Goal: Information Seeking & Learning: Learn about a topic

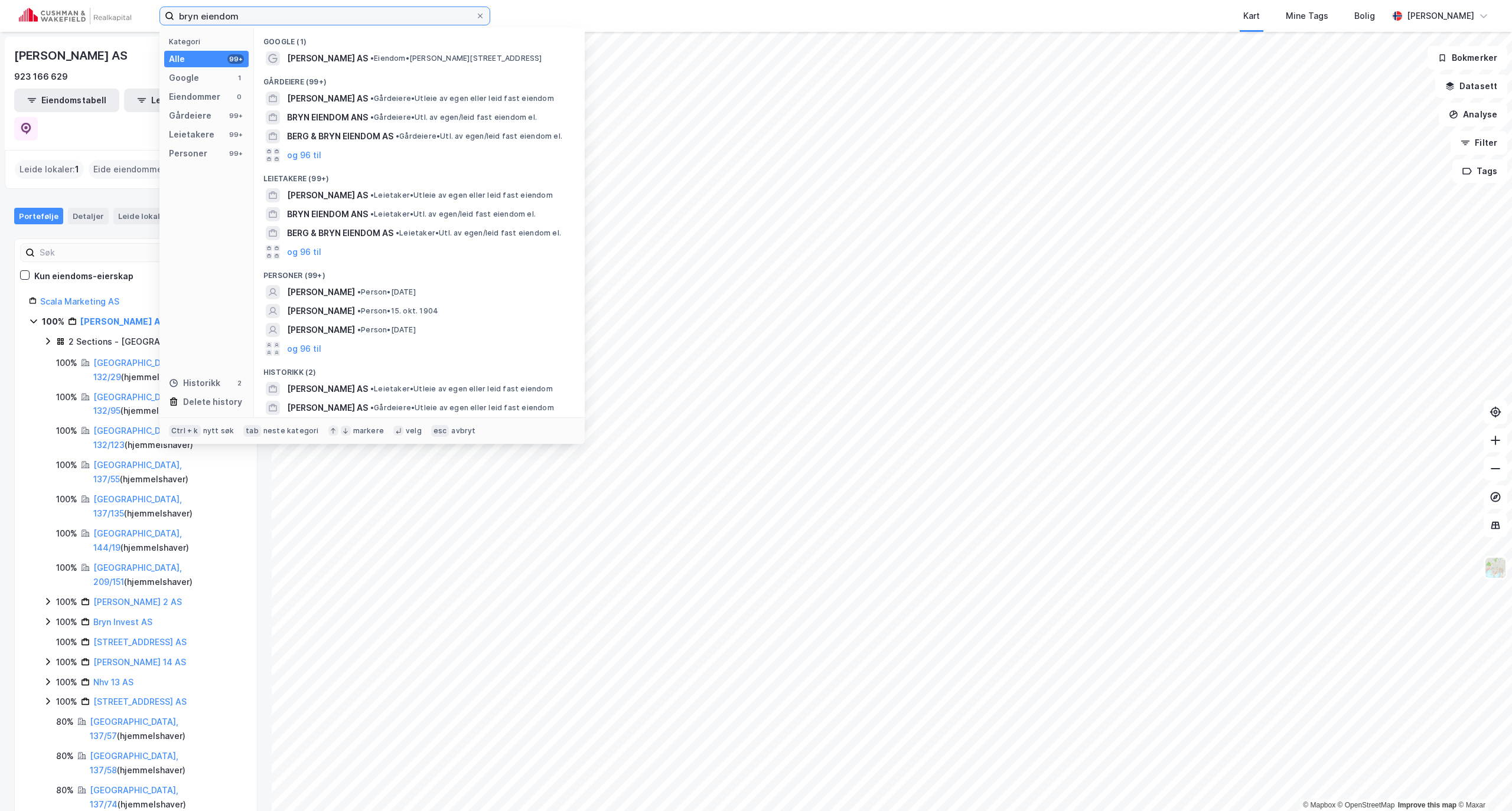
click at [392, 15] on input "bryn eiendom" at bounding box center [324, 15] width 301 height 17
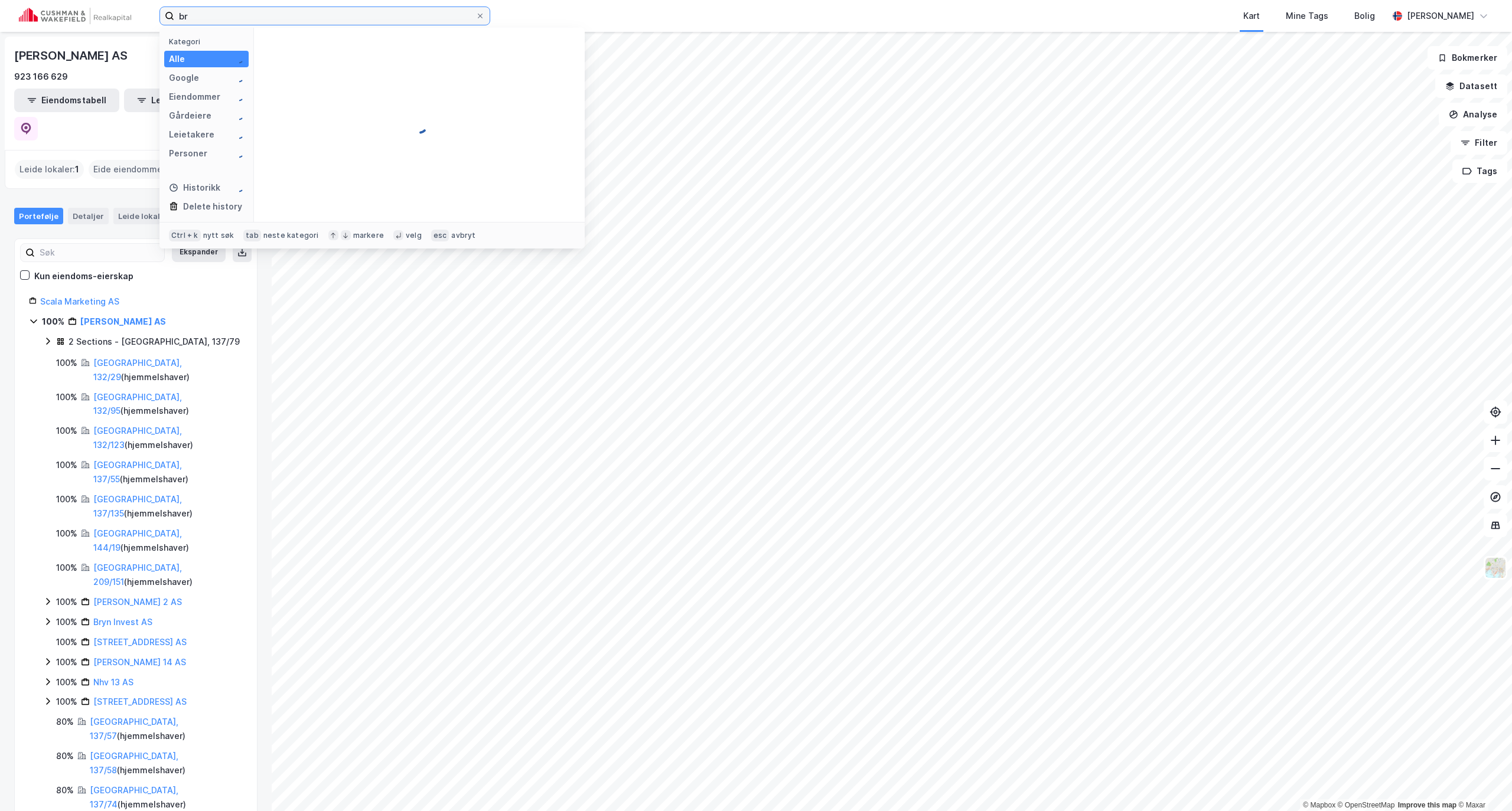
type input "b"
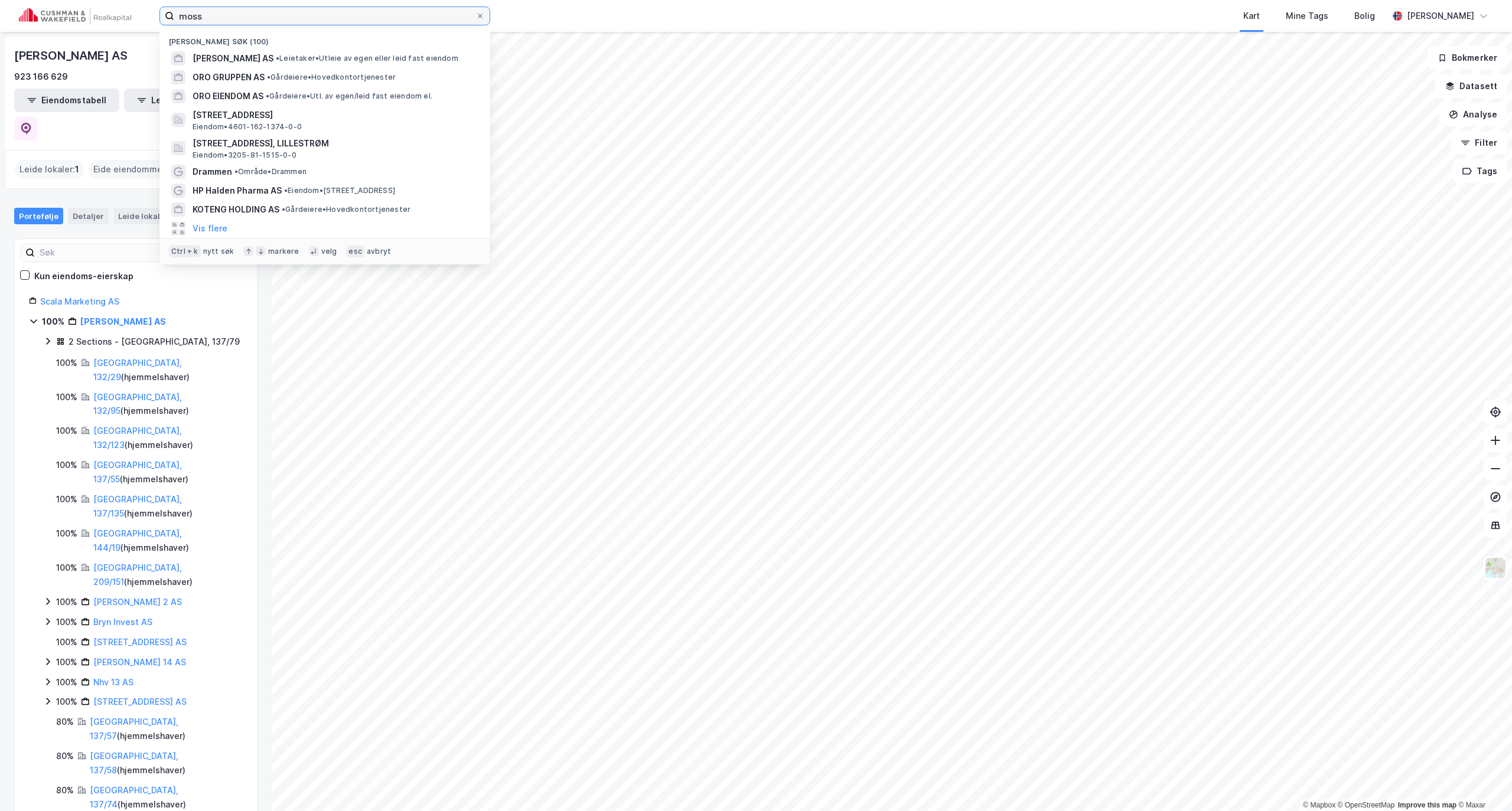
type input "moss"
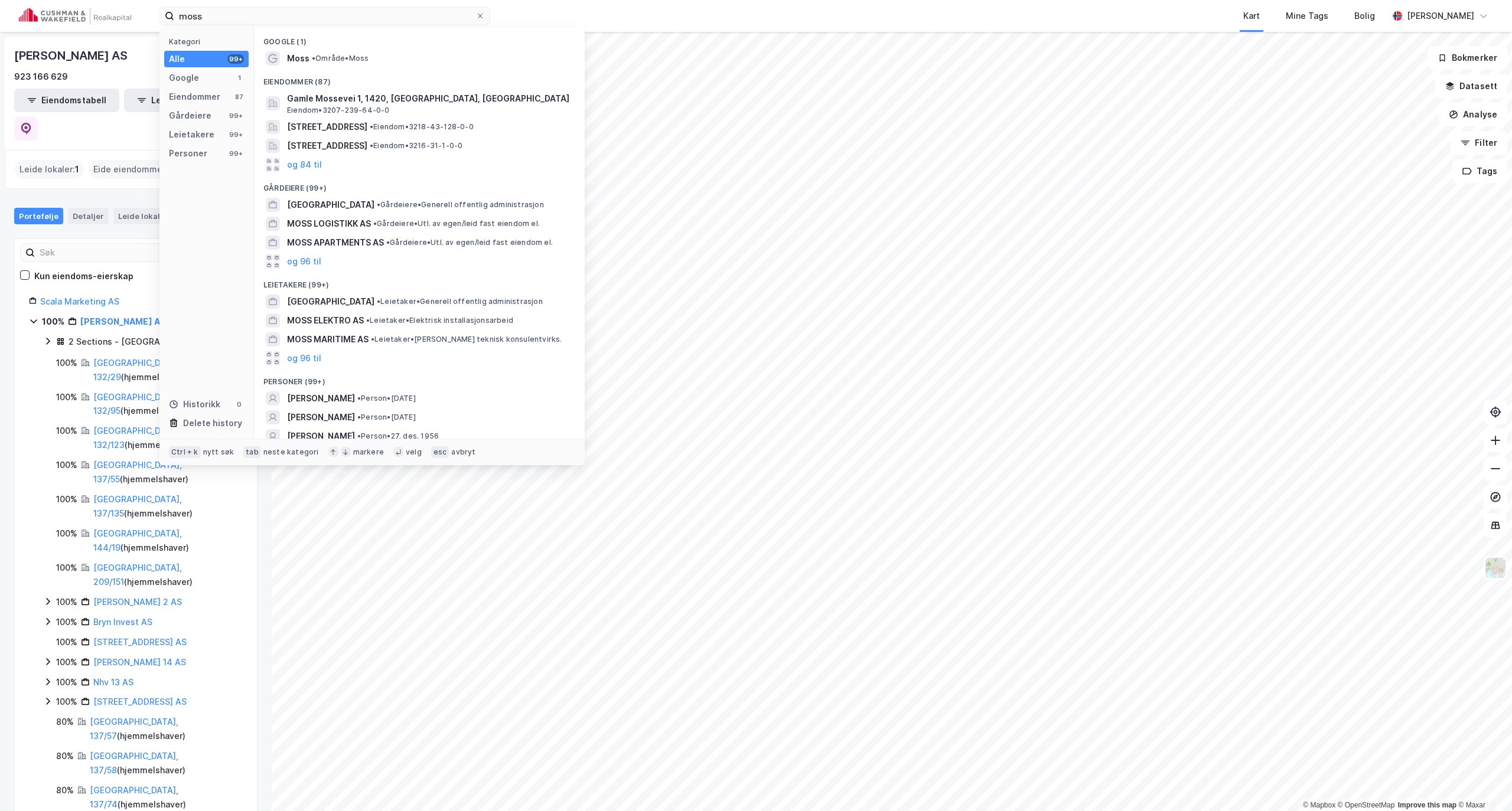
click at [362, 47] on div "Google (1)" at bounding box center [419, 39] width 330 height 21
click at [355, 54] on span "• Område • Moss" at bounding box center [339, 58] width 57 height 9
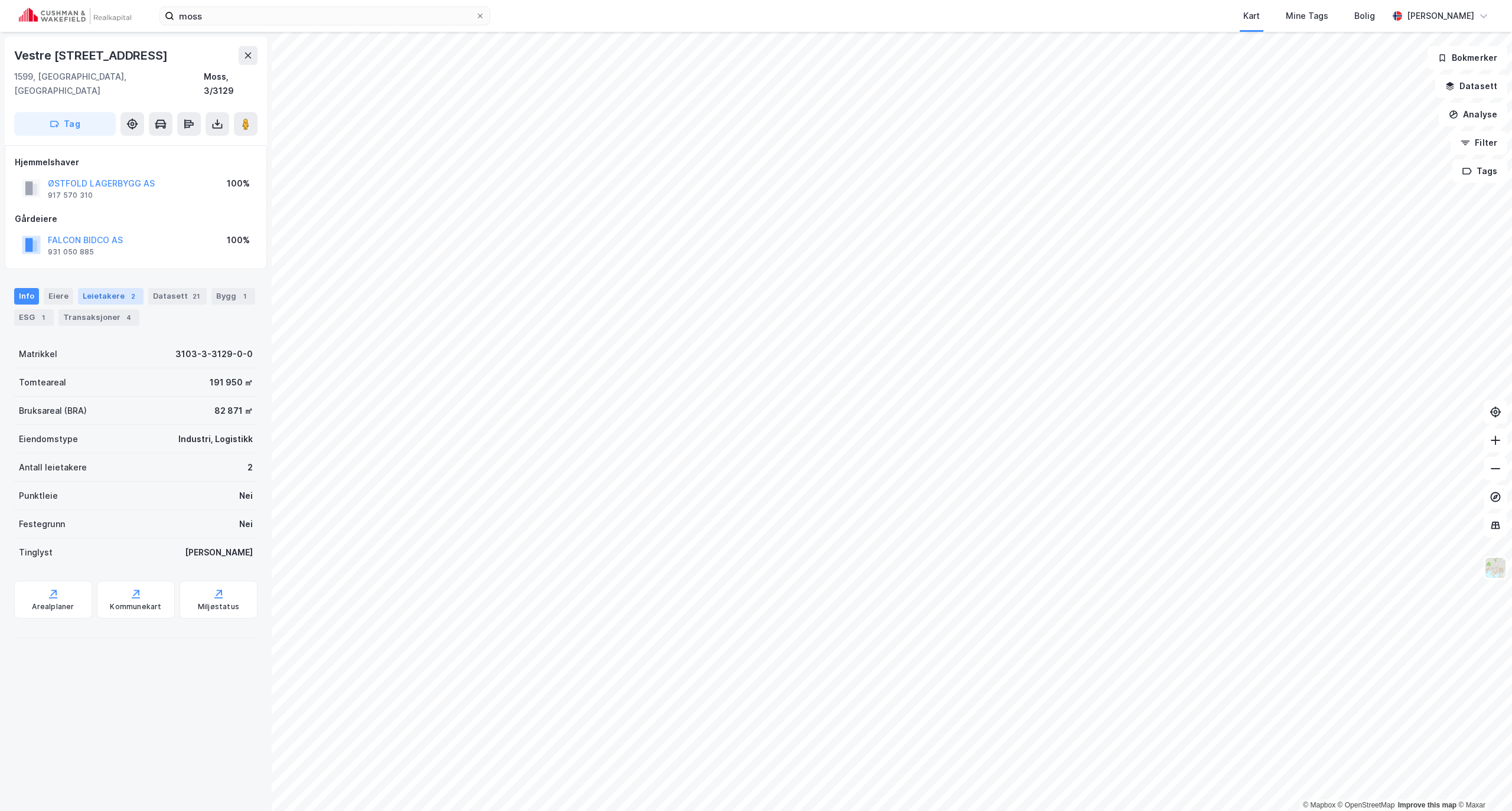
click at [91, 288] on div "Leietakere 2" at bounding box center [110, 296] width 66 height 17
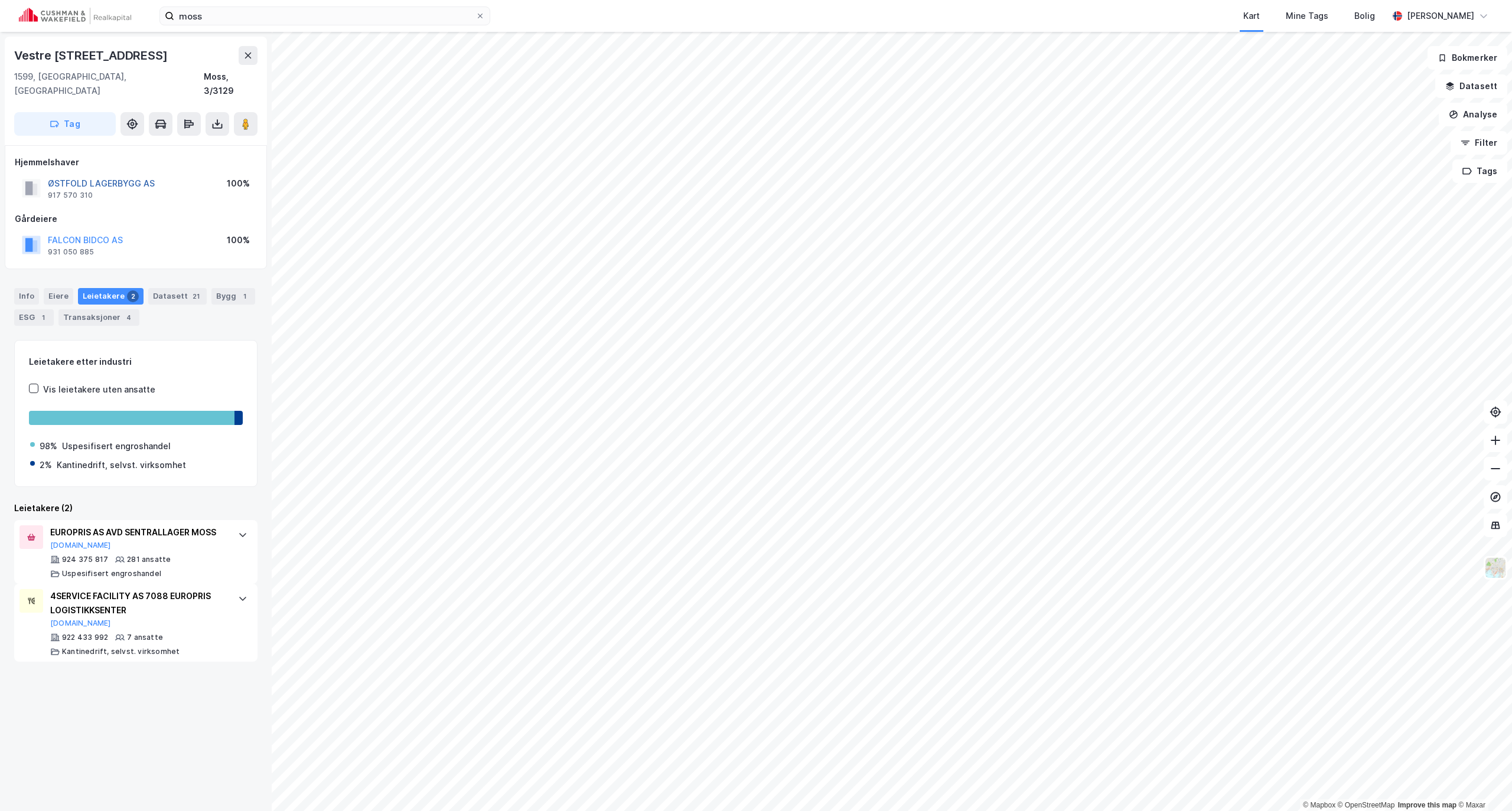
click at [0, 0] on button "ØSTFOLD LAGERBYGG AS" at bounding box center [0, 0] width 0 height 0
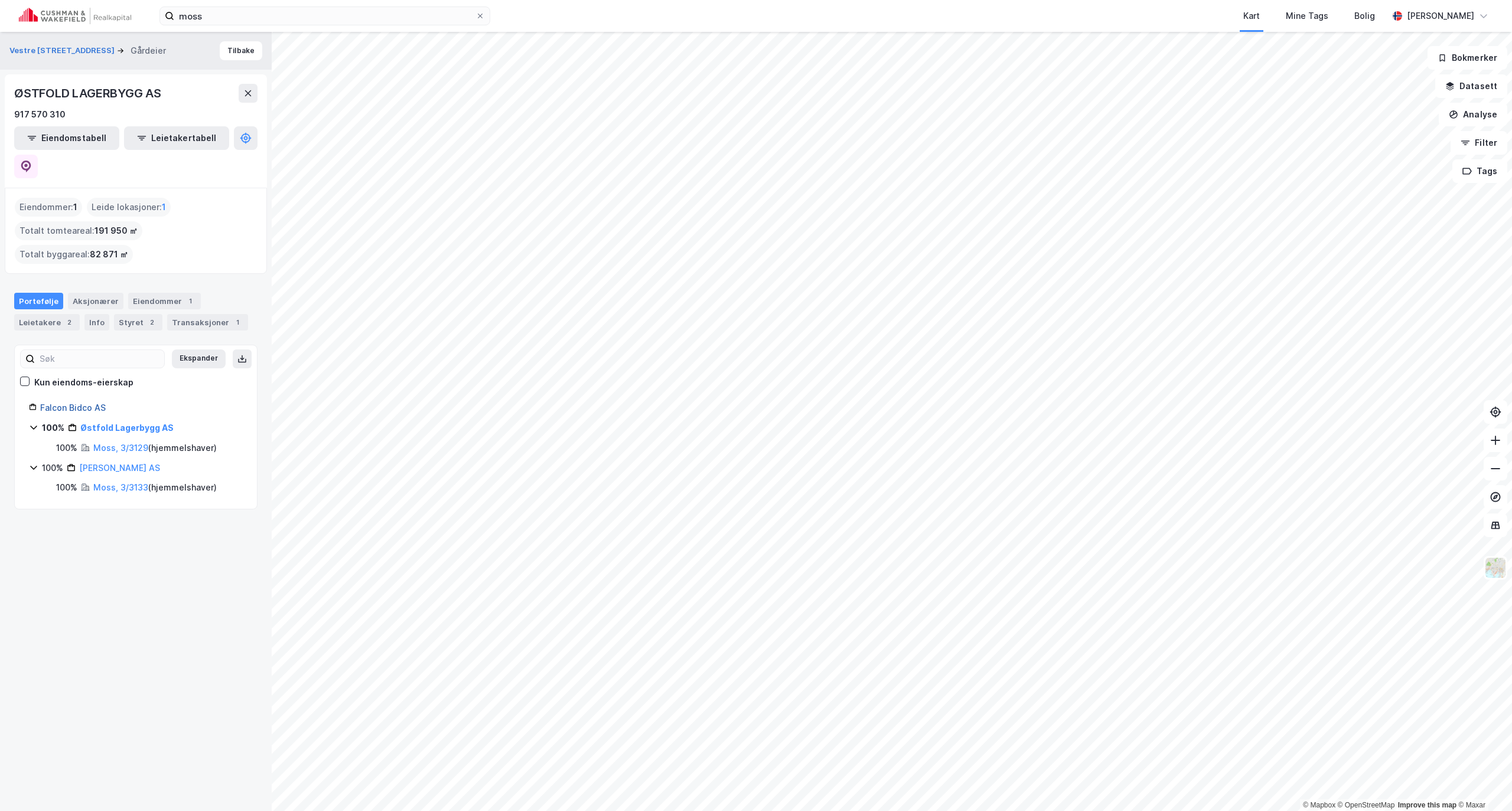
click at [59, 403] on link "Falcon Bidco AS" at bounding box center [73, 407] width 66 height 10
